Goal: Consume media (video, audio)

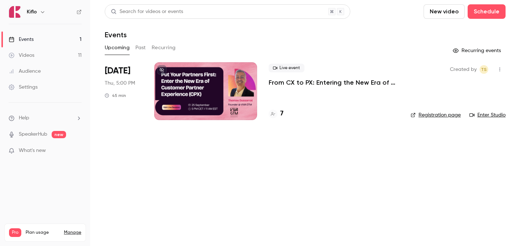
click at [64, 55] on link "Videos 11" at bounding box center [45, 55] width 90 height 16
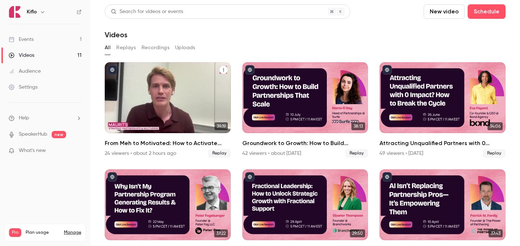
click at [199, 85] on div "From Meh to Motivated: How to Activate GTM Teams with FOMO & Competitive Drive" at bounding box center [168, 97] width 126 height 71
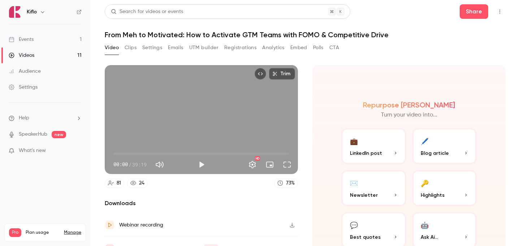
click at [265, 50] on button "Analytics" at bounding box center [273, 48] width 22 height 12
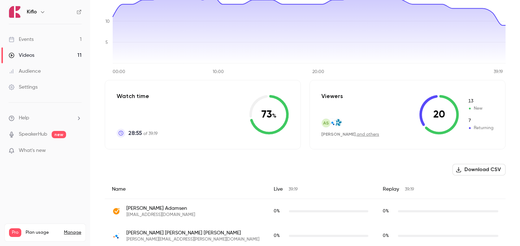
scroll to position [47, 0]
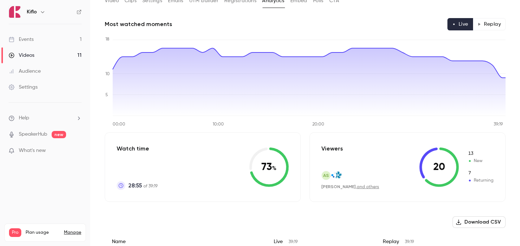
click at [480, 19] on button "Replay" at bounding box center [489, 24] width 33 height 12
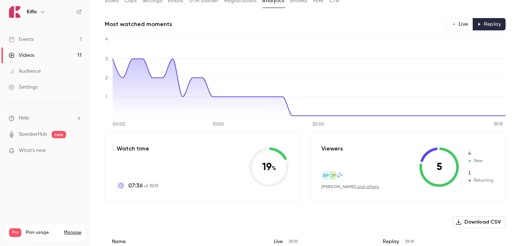
click at [359, 185] on link "and others" at bounding box center [368, 187] width 22 height 4
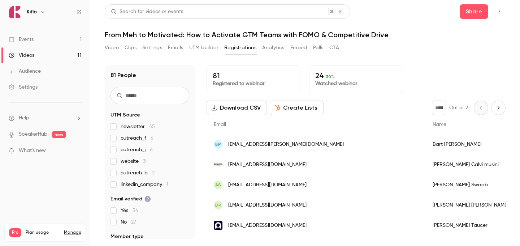
click at [59, 42] on link "Events 1" at bounding box center [45, 39] width 90 height 16
